Goal: Information Seeking & Learning: Find specific fact

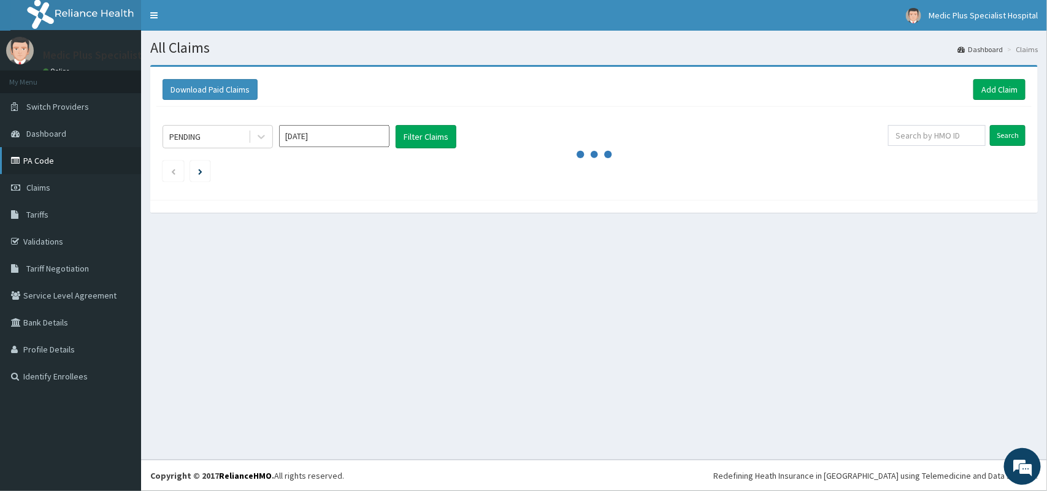
click at [71, 167] on link "PA Code" at bounding box center [70, 160] width 141 height 27
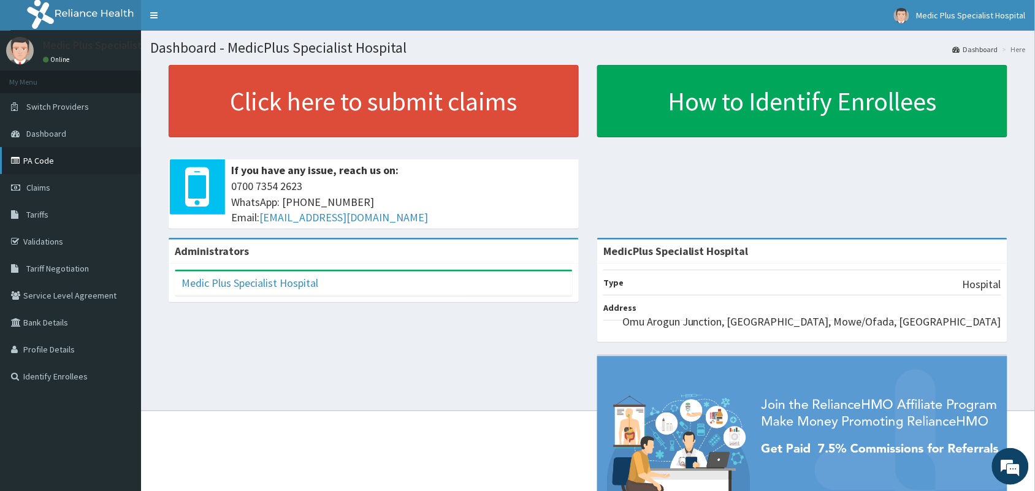
click at [28, 169] on link "PA Code" at bounding box center [70, 160] width 141 height 27
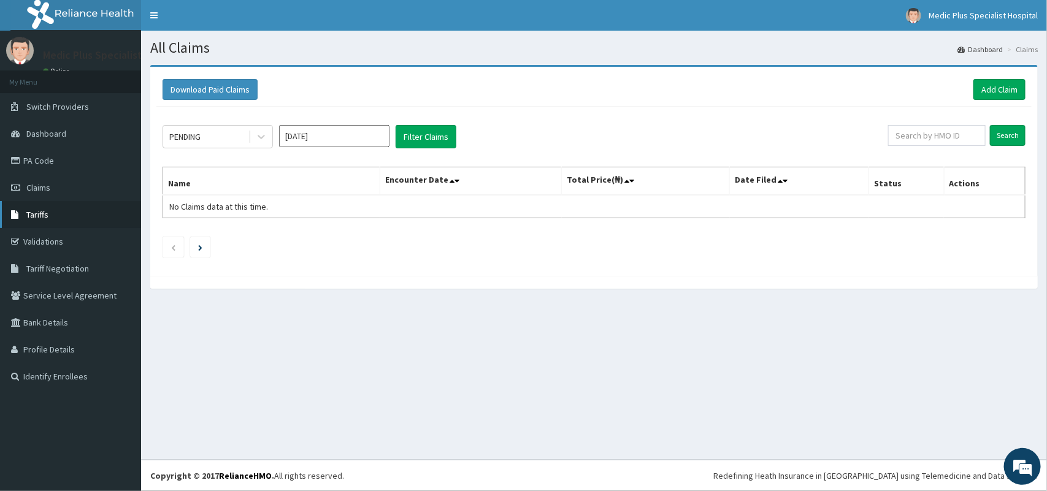
click at [66, 218] on link "Tariffs" at bounding box center [70, 214] width 141 height 27
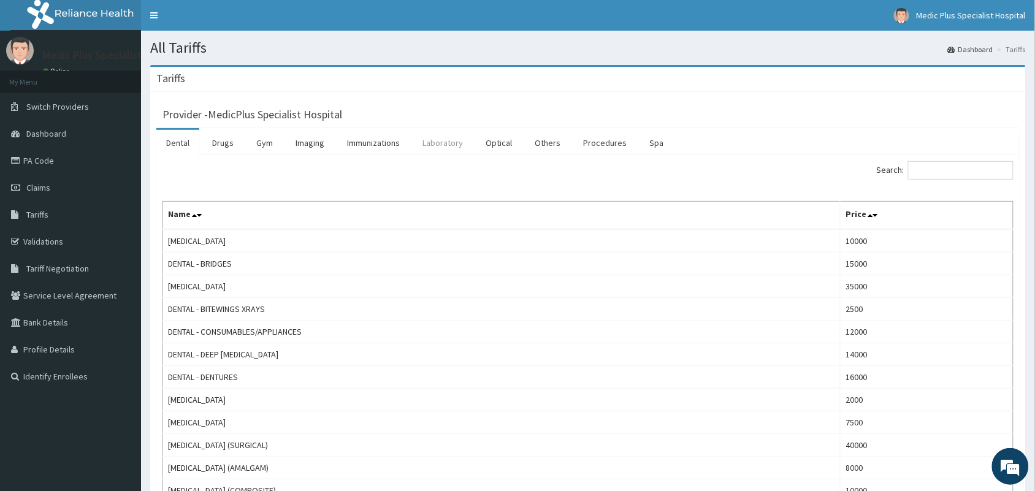
click at [452, 141] on link "Laboratory" at bounding box center [443, 143] width 60 height 26
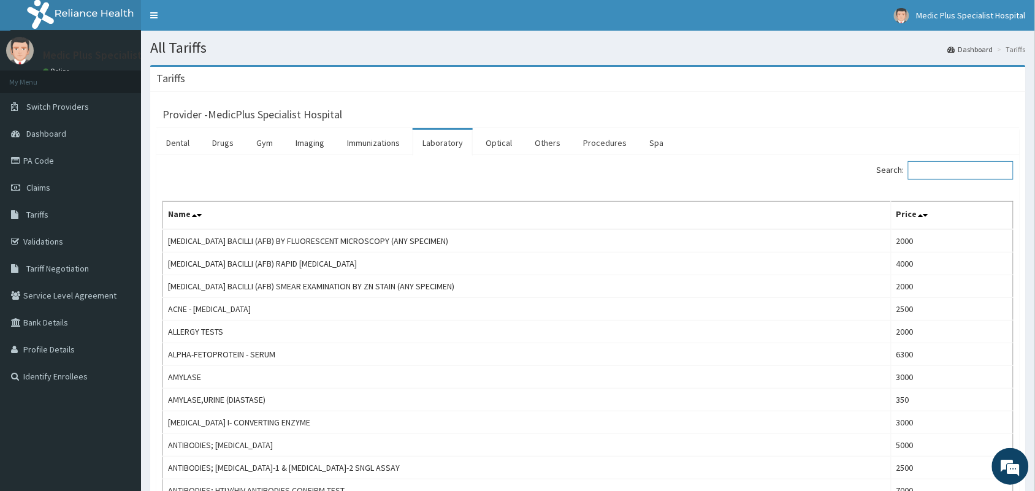
click at [959, 177] on input "Search:" at bounding box center [961, 170] width 106 height 18
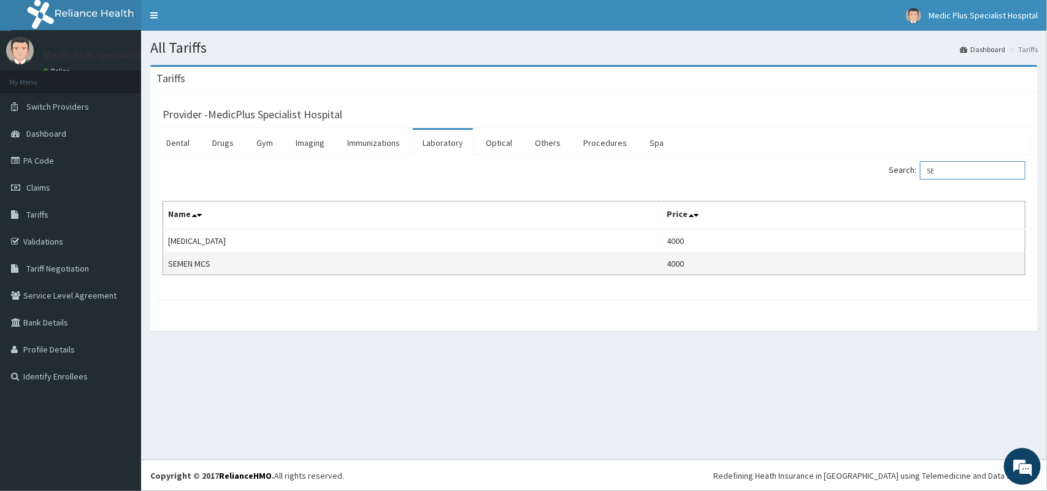
type input "S"
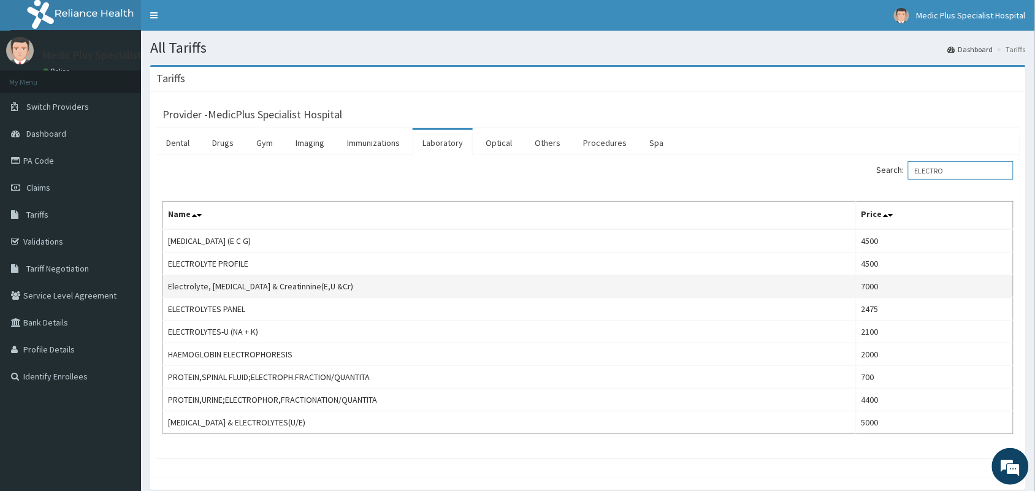
type input "ELECTRO"
click at [310, 290] on td "Electrolyte, Urea & Creatinnine(E,U &Cr)" at bounding box center [510, 286] width 694 height 23
